Goal: Information Seeking & Learning: Check status

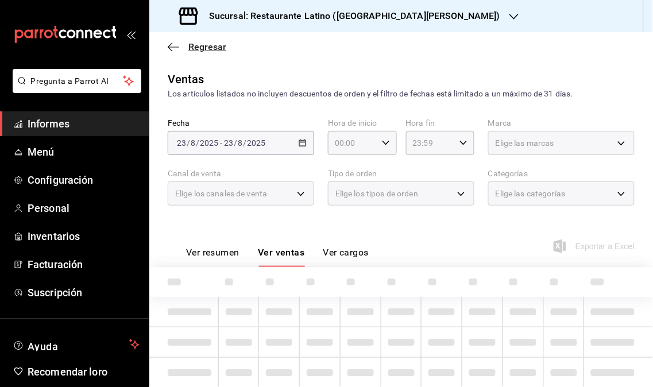
click at [214, 46] on font "Regresar" at bounding box center [207, 46] width 38 height 11
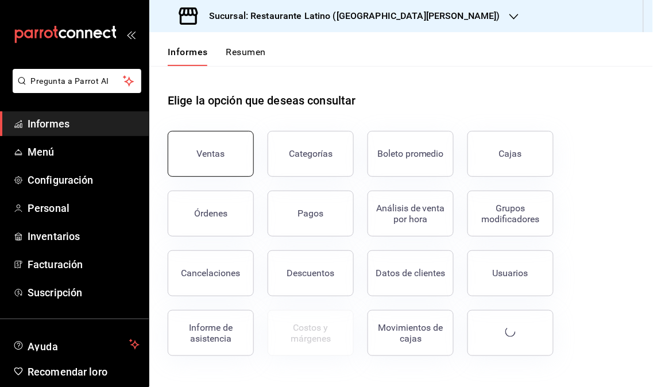
click at [219, 152] on font "Ventas" at bounding box center [211, 153] width 28 height 11
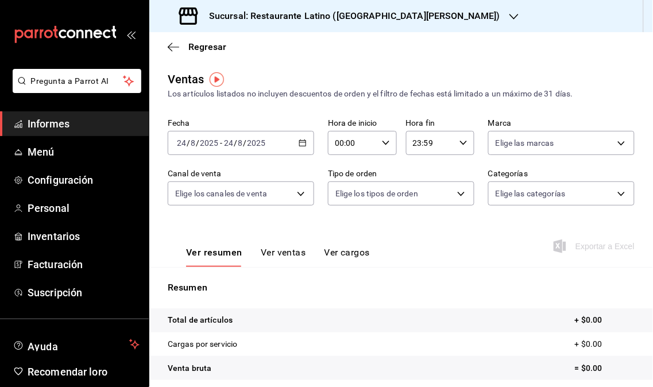
click at [300, 146] on icon "button" at bounding box center [302, 143] width 8 height 8
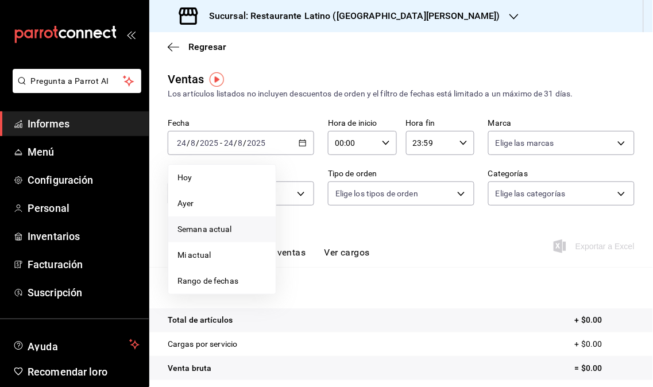
click at [241, 219] on li "Semana actual" at bounding box center [221, 229] width 107 height 26
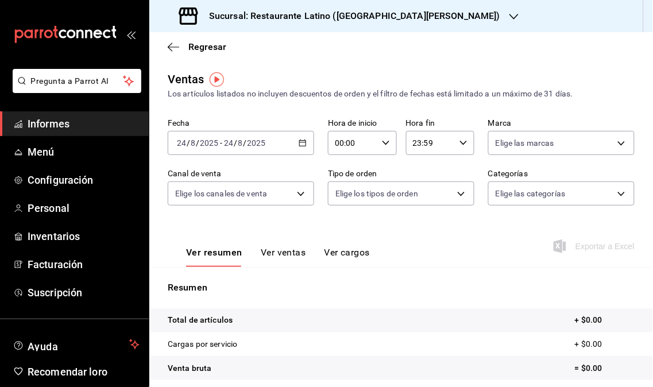
click at [301, 146] on icon "button" at bounding box center [302, 143] width 8 height 8
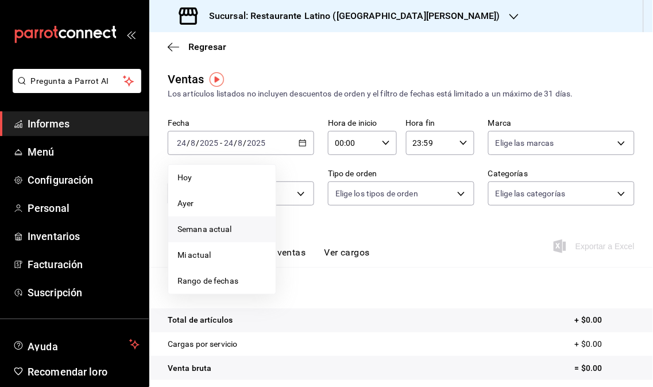
click at [234, 224] on span "Semana actual" at bounding box center [221, 229] width 89 height 12
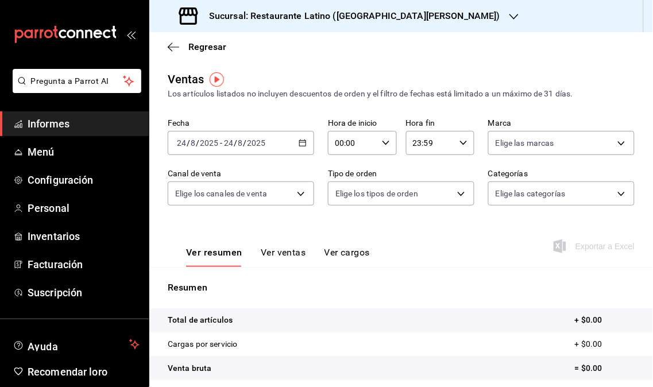
click at [299, 149] on div "[DATE] [DATE] - [DATE] [DATE]" at bounding box center [241, 143] width 146 height 24
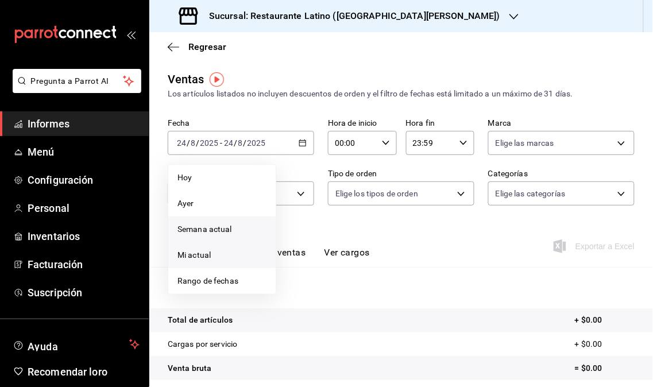
click at [230, 249] on span "Mi actual" at bounding box center [221, 255] width 89 height 12
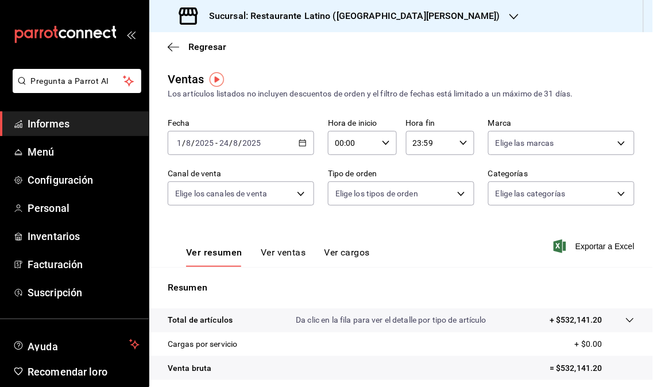
click at [509, 14] on icon "button" at bounding box center [513, 16] width 9 height 9
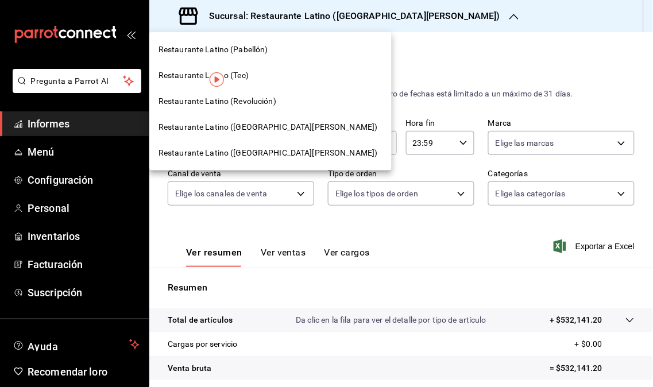
click at [278, 101] on div "Restaurante Latino (Revolución)" at bounding box center [270, 101] width 224 height 12
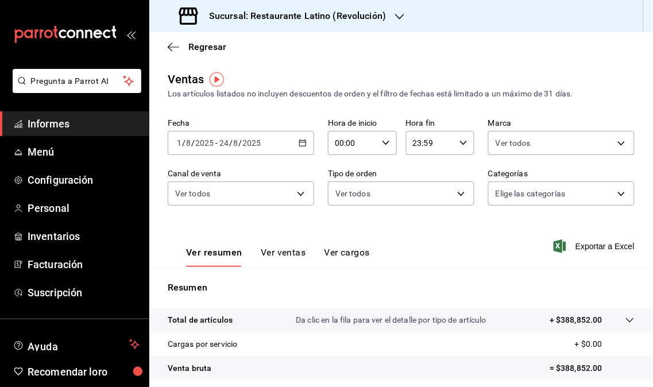
click at [403, 9] on div "Sucursal: Restaurante Latino (Revolución)" at bounding box center [283, 16] width 250 height 32
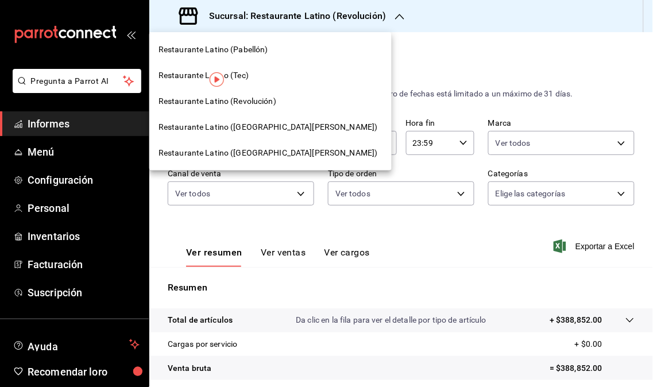
click at [283, 51] on div "Restaurante Latino (Pabellón)" at bounding box center [270, 50] width 224 height 12
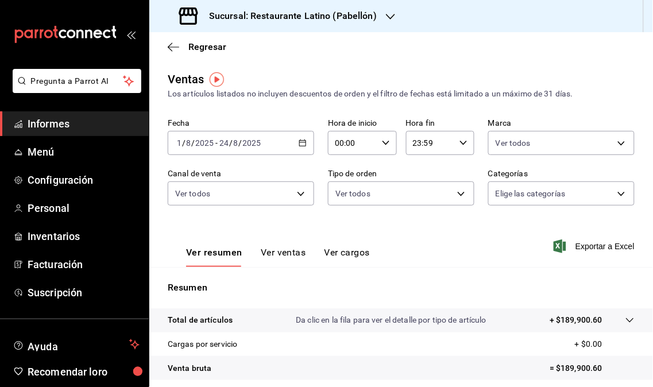
click at [386, 14] on icon "button" at bounding box center [390, 16] width 9 height 9
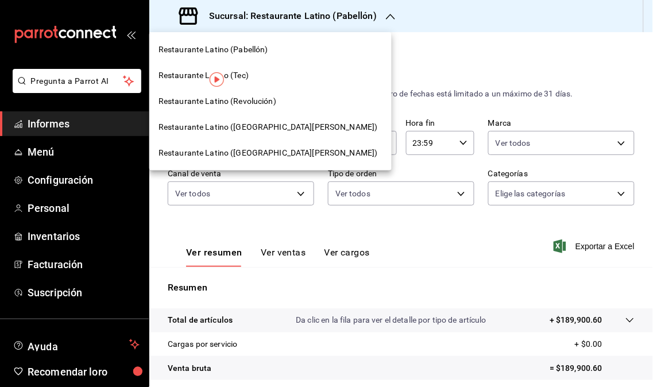
click at [244, 148] on font "Restaurante Latino ([GEOGRAPHIC_DATA][PERSON_NAME])" at bounding box center [267, 152] width 219 height 9
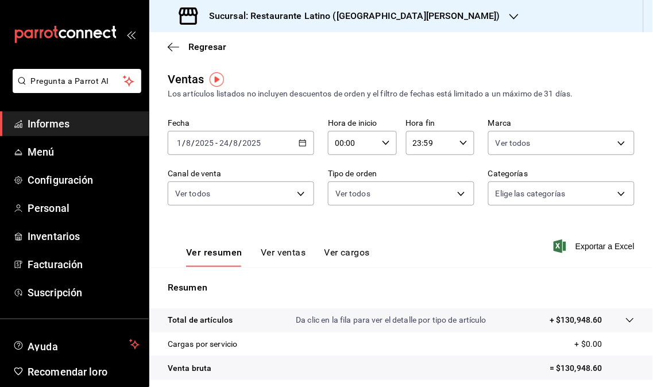
click at [509, 15] on icon "button" at bounding box center [513, 16] width 9 height 9
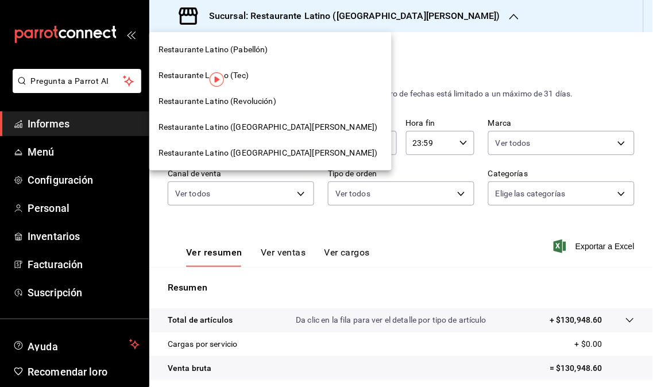
click at [242, 78] on font "Restaurante Latino (Tec)" at bounding box center [203, 75] width 90 height 9
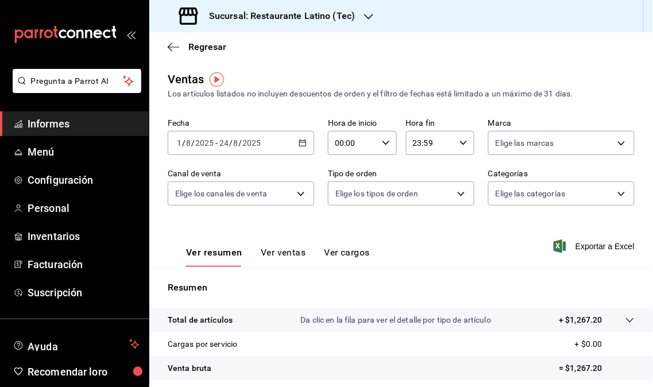
click at [368, 15] on icon "button" at bounding box center [368, 16] width 9 height 9
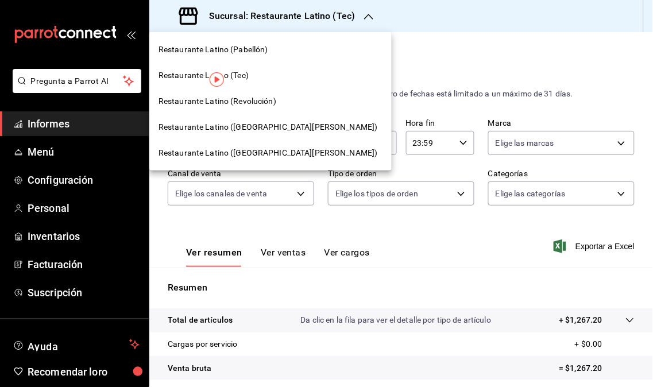
click at [275, 125] on font "Restaurante Latino ([GEOGRAPHIC_DATA][PERSON_NAME])" at bounding box center [267, 126] width 219 height 9
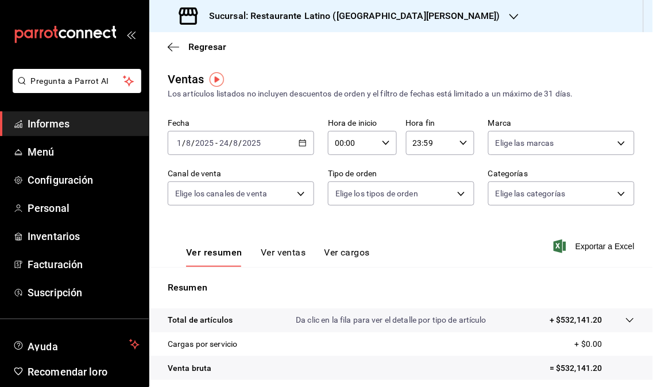
click at [509, 17] on icon "button" at bounding box center [513, 16] width 9 height 9
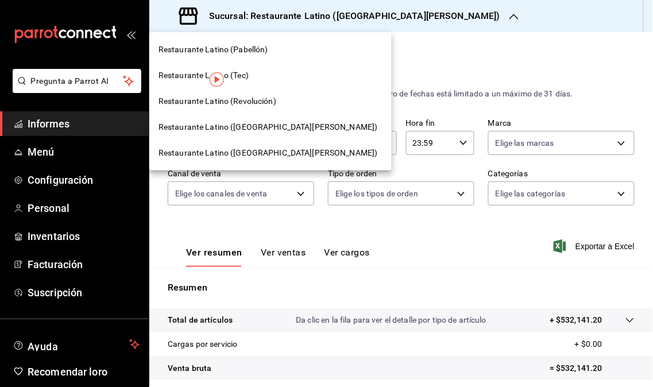
click at [273, 105] on font "Restaurante Latino (Revolución)" at bounding box center [217, 100] width 118 height 9
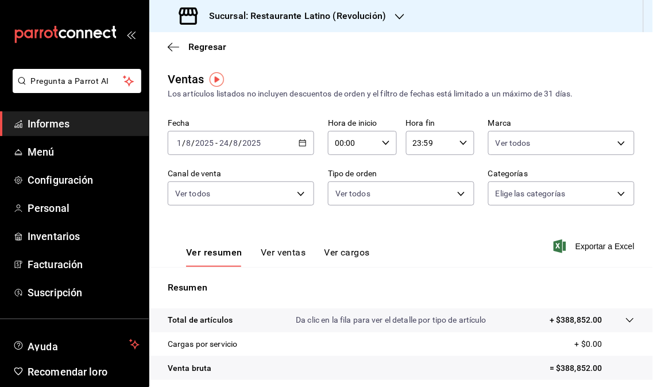
click at [403, 14] on div "Sucursal: Restaurante Latino (Revolución)" at bounding box center [283, 16] width 250 height 32
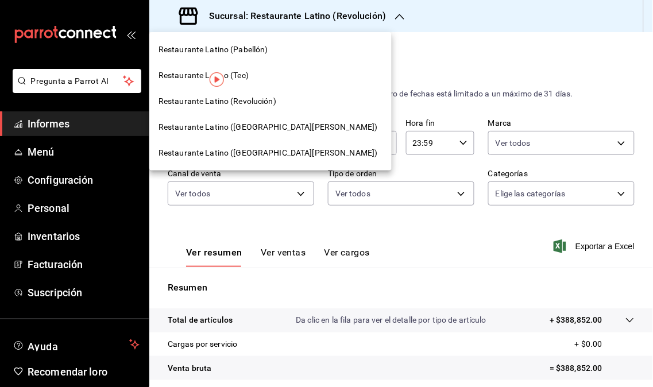
click at [222, 128] on font "Restaurante Latino ([GEOGRAPHIC_DATA][PERSON_NAME])" at bounding box center [267, 126] width 219 height 9
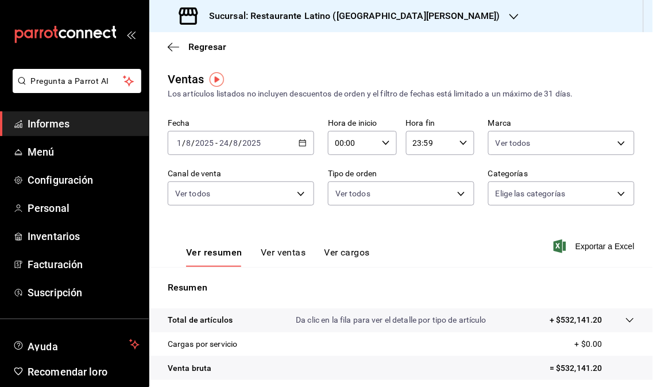
click at [509, 14] on icon "button" at bounding box center [513, 16] width 9 height 9
click at [438, 21] on div "Sucursal: Restaurante Latino ([GEOGRAPHIC_DATA][PERSON_NAME])" at bounding box center [340, 16] width 364 height 32
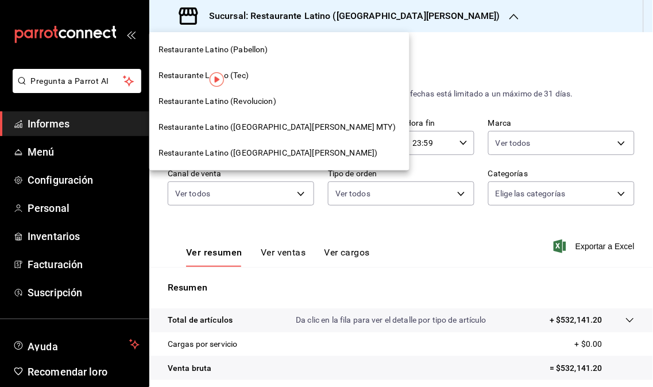
drag, startPoint x: 245, startPoint y: 53, endPoint x: 248, endPoint y: 48, distance: 6.2
click at [248, 48] on span "Restaurante Latino (Pabellon)" at bounding box center [213, 50] width 110 height 12
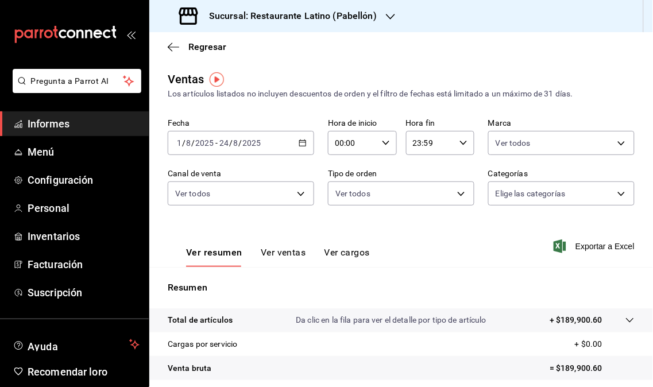
click at [393, 13] on icon "button" at bounding box center [390, 16] width 9 height 9
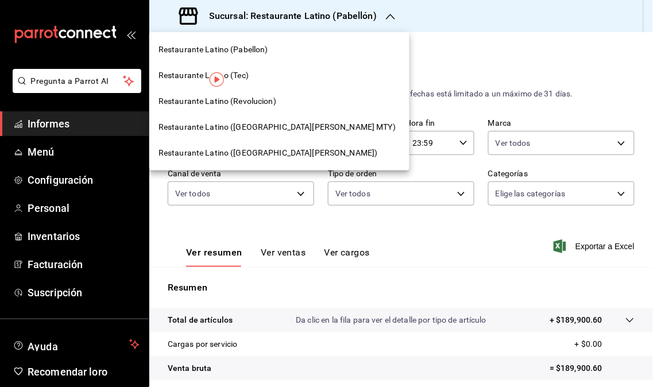
click at [182, 142] on div "Restaurante Latino ([GEOGRAPHIC_DATA][PERSON_NAME])" at bounding box center [279, 153] width 260 height 26
